Goal: Communication & Community: Share content

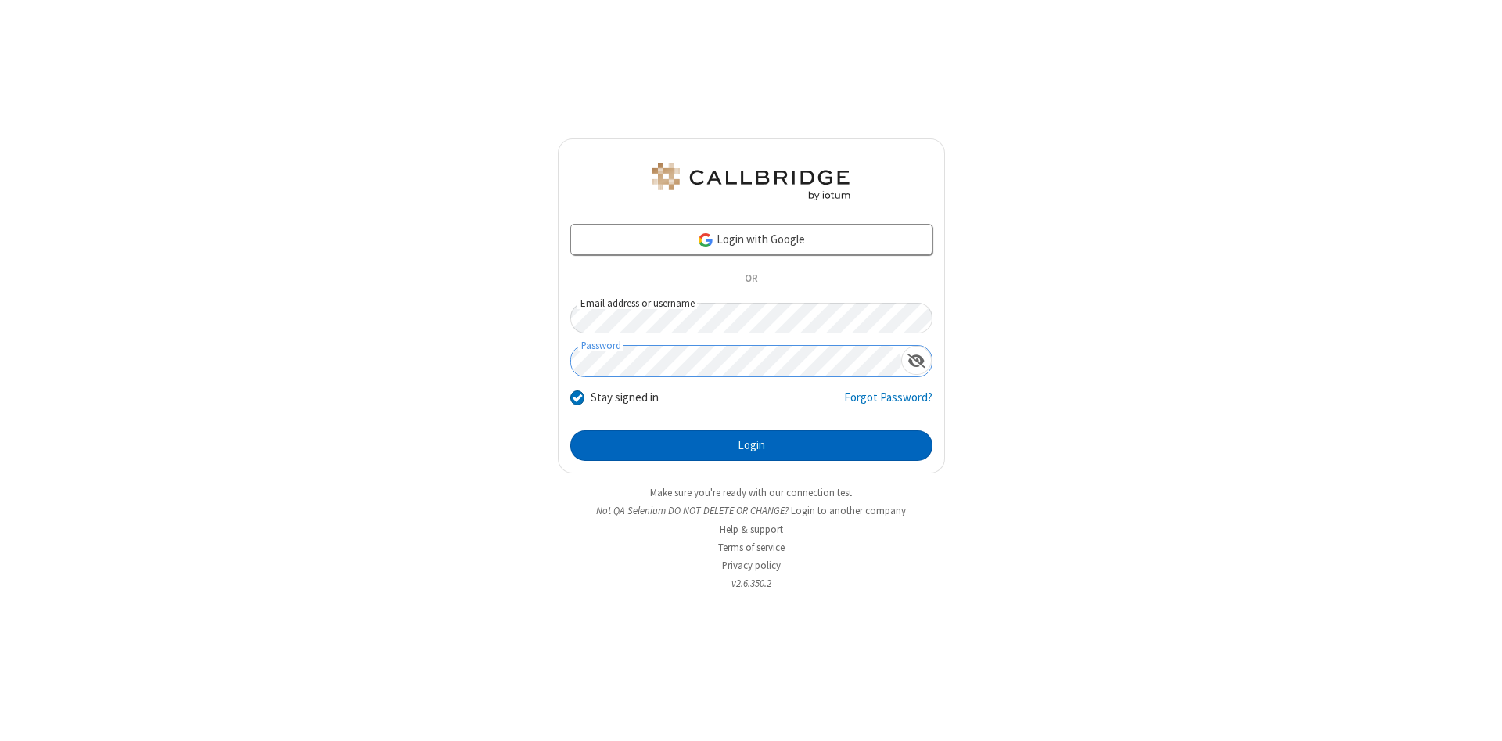
click at [751, 446] on button "Login" at bounding box center [751, 445] width 362 height 31
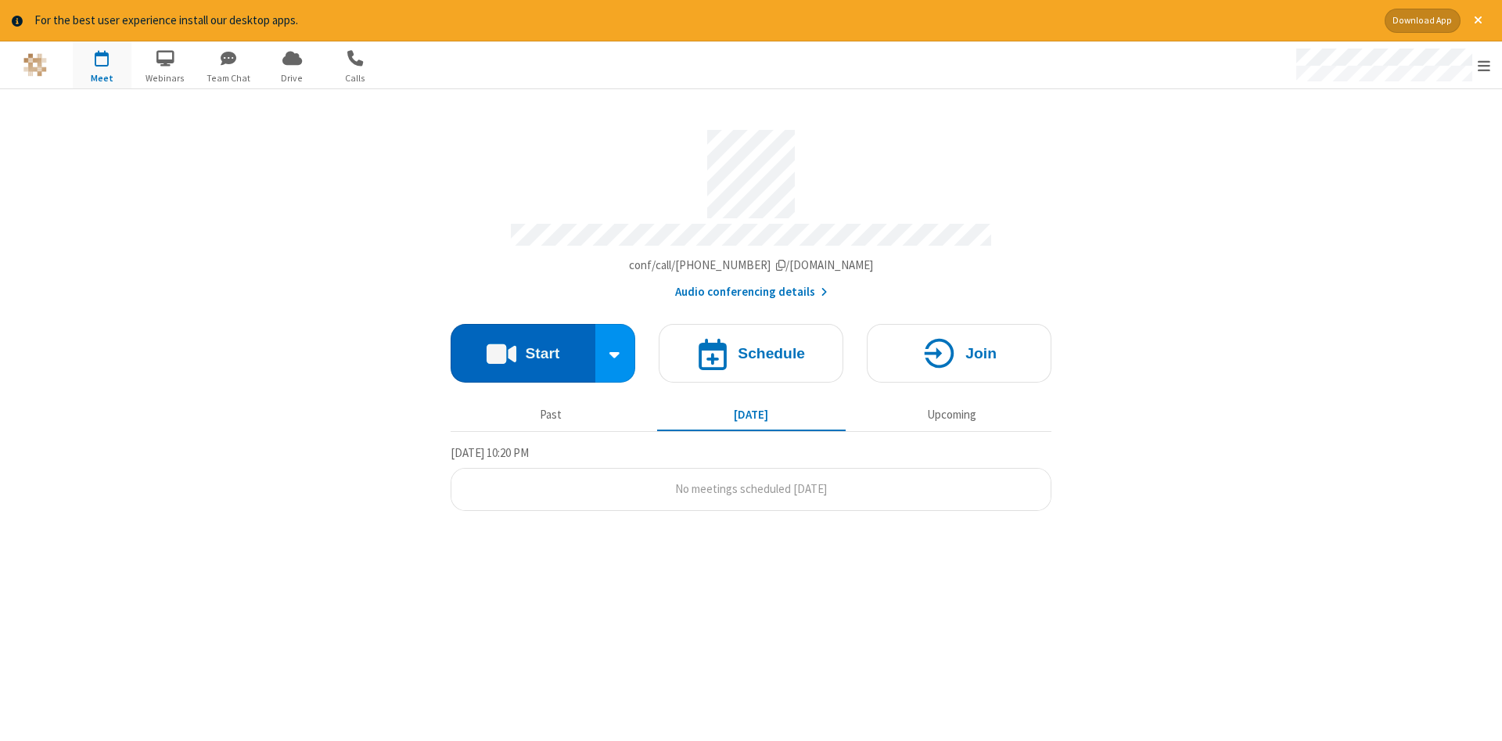
click at [523, 347] on button "Start" at bounding box center [523, 353] width 145 height 59
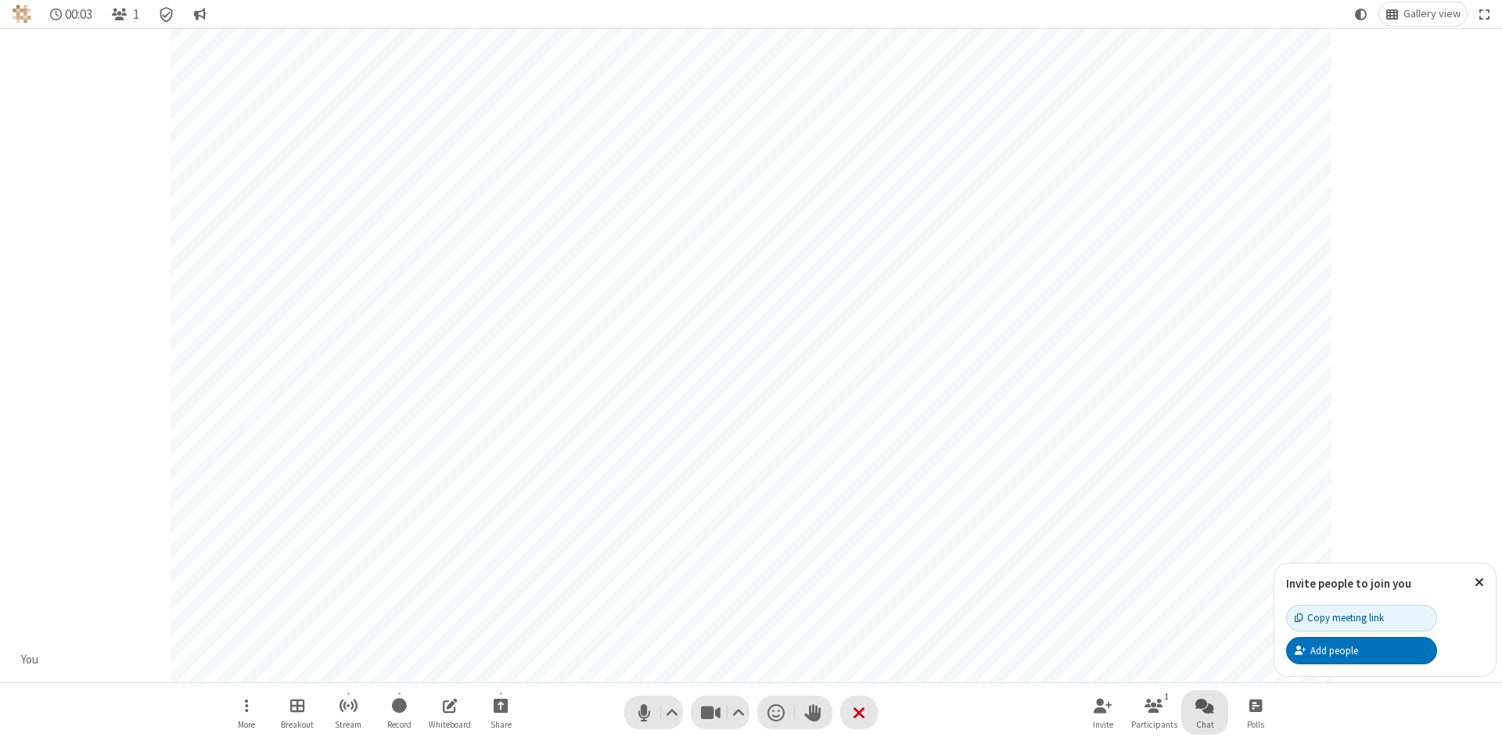
click at [1205, 705] on span "Open chat" at bounding box center [1204, 706] width 19 height 20
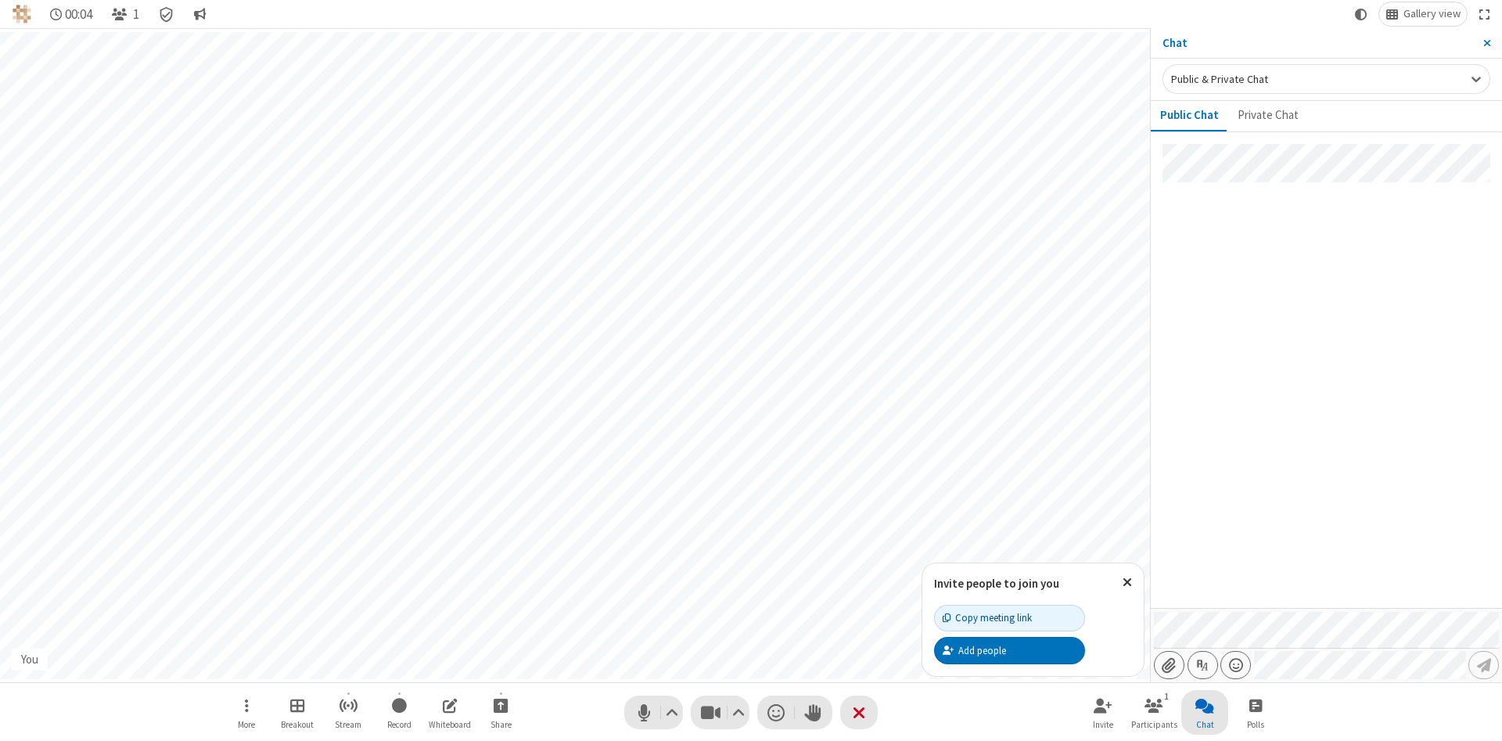
type input "C:\fakepath\doc_test.docx"
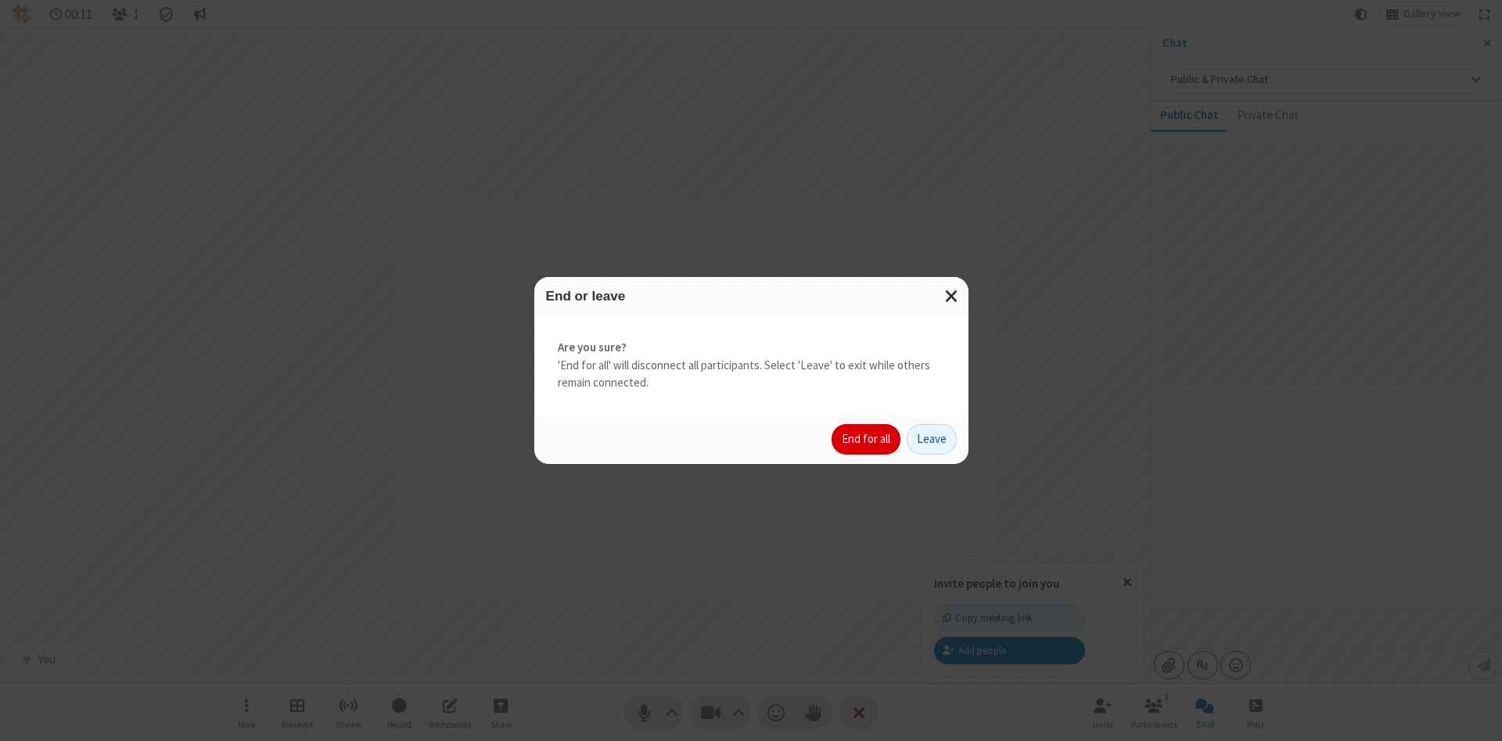
click at [867, 439] on button "End for all" at bounding box center [866, 439] width 69 height 31
